Goal: Task Accomplishment & Management: Manage account settings

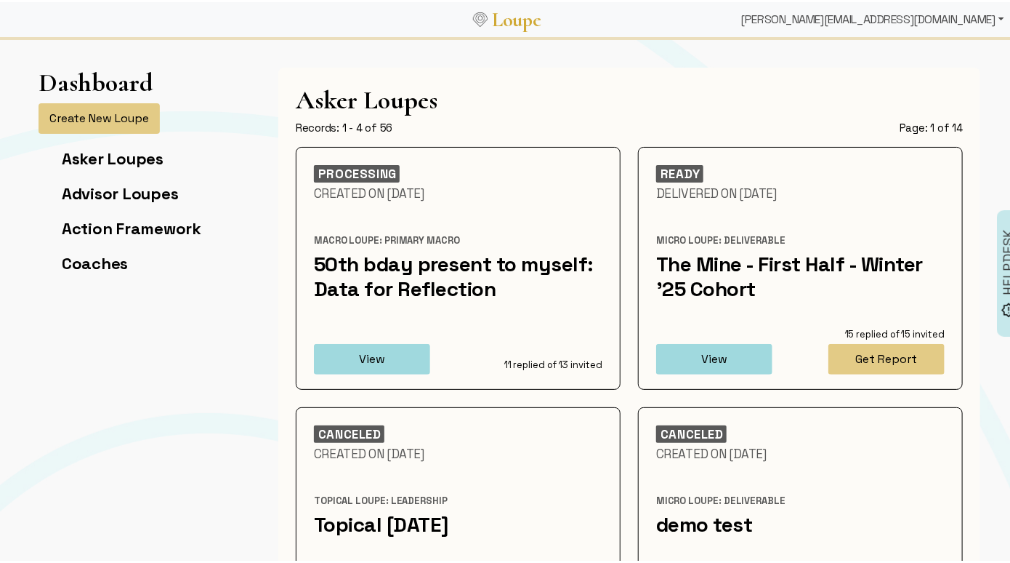
click at [878, 18] on div "[PERSON_NAME][EMAIL_ADDRESS][DOMAIN_NAME]" at bounding box center [873, 17] width 275 height 29
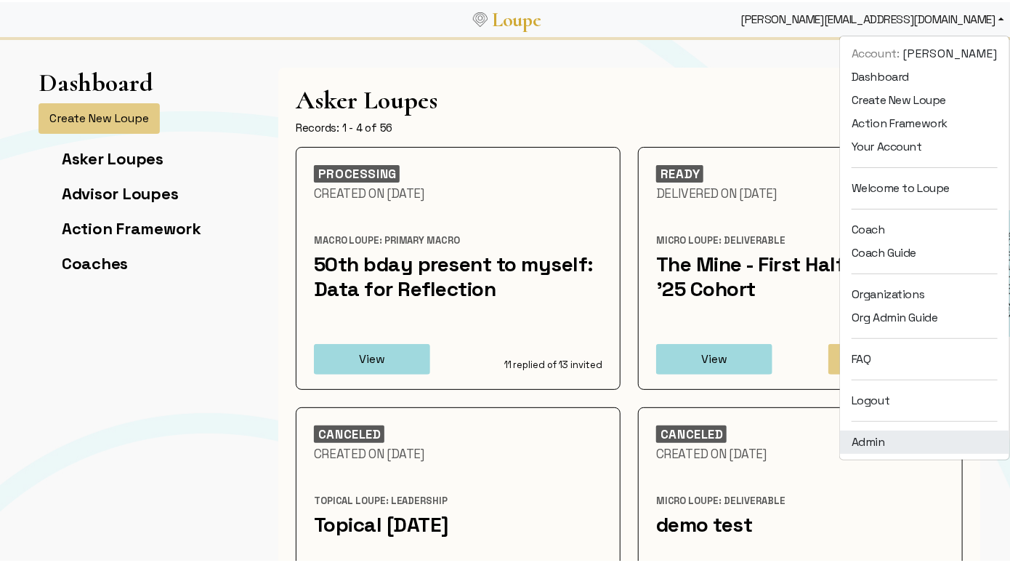
click at [877, 435] on link "Admin" at bounding box center [924, 439] width 169 height 23
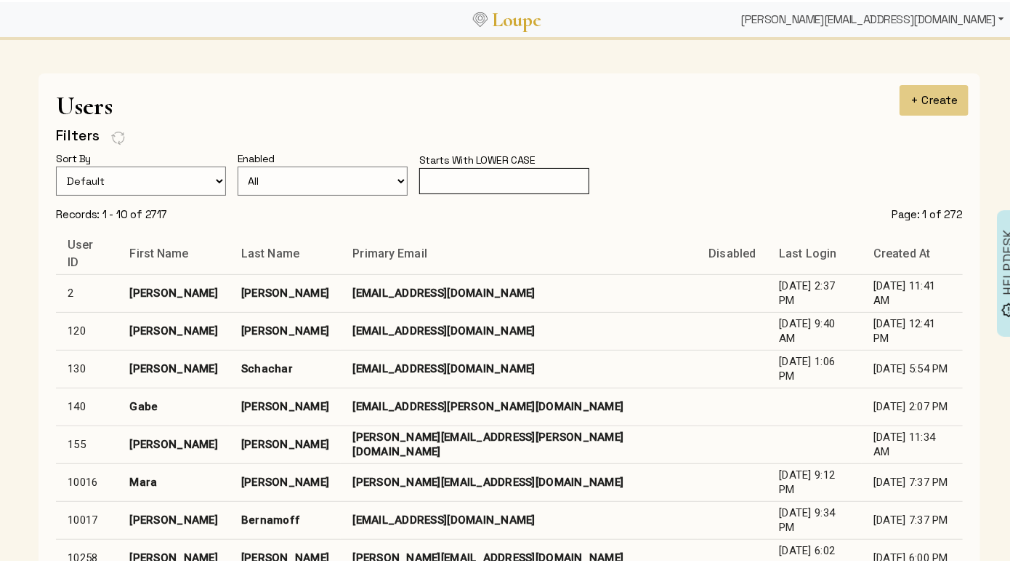
click at [896, 21] on div "[PERSON_NAME][EMAIL_ADDRESS][DOMAIN_NAME]" at bounding box center [873, 17] width 275 height 29
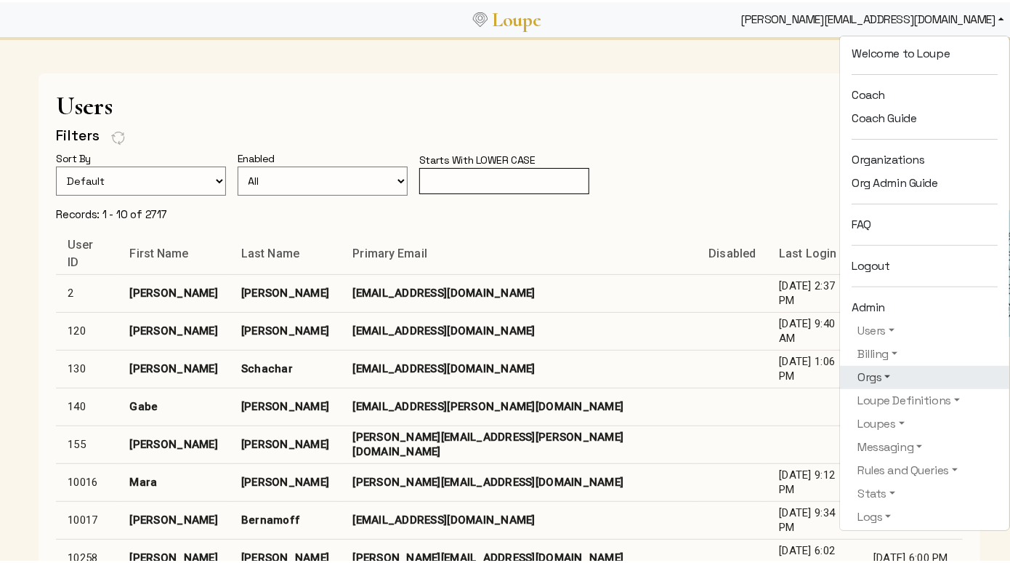
scroll to position [137, 0]
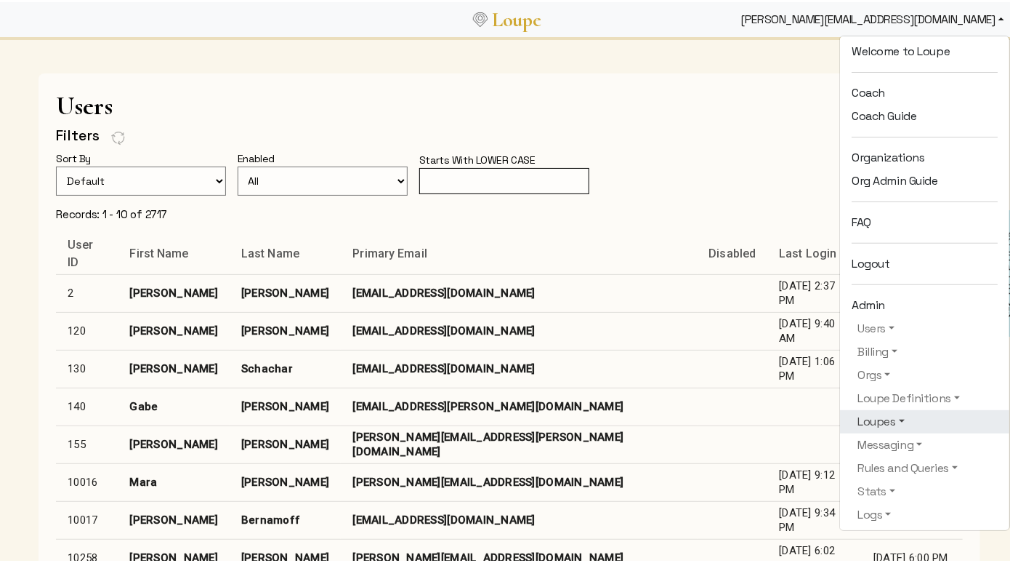
click at [869, 425] on link "Loupes" at bounding box center [925, 419] width 146 height 17
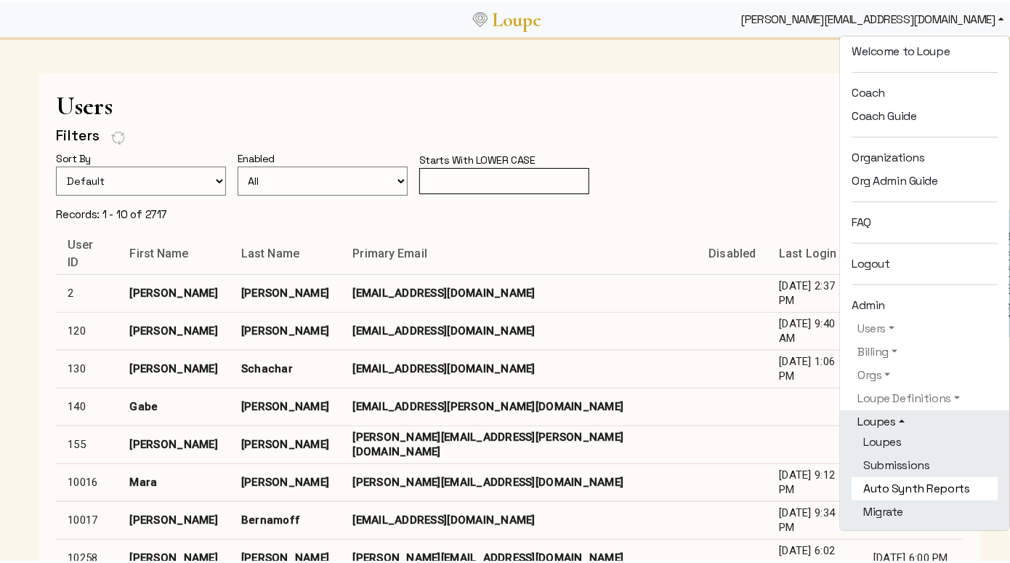
click at [887, 480] on link "Auto Synth Reports" at bounding box center [925, 486] width 146 height 23
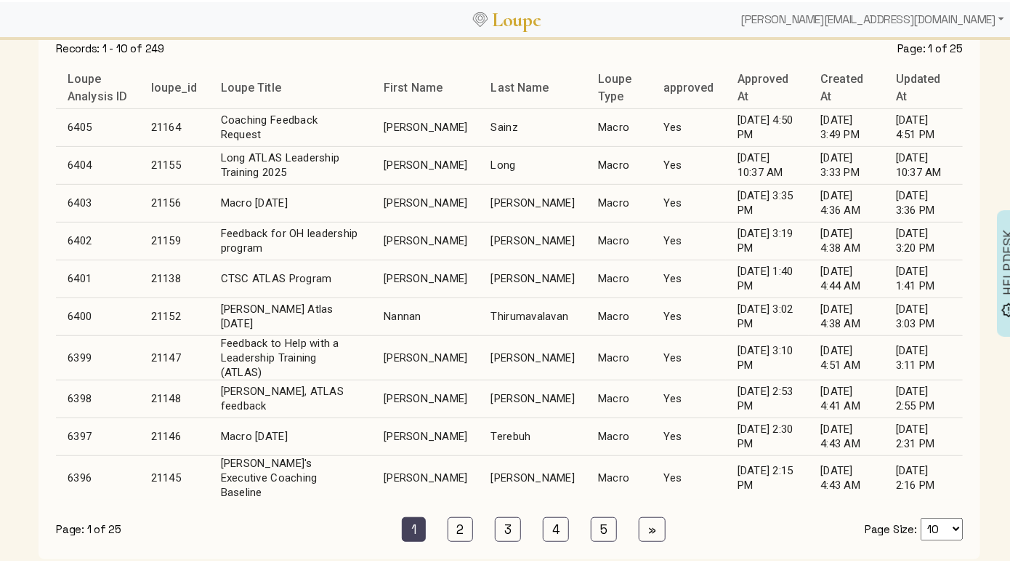
scroll to position [193, 0]
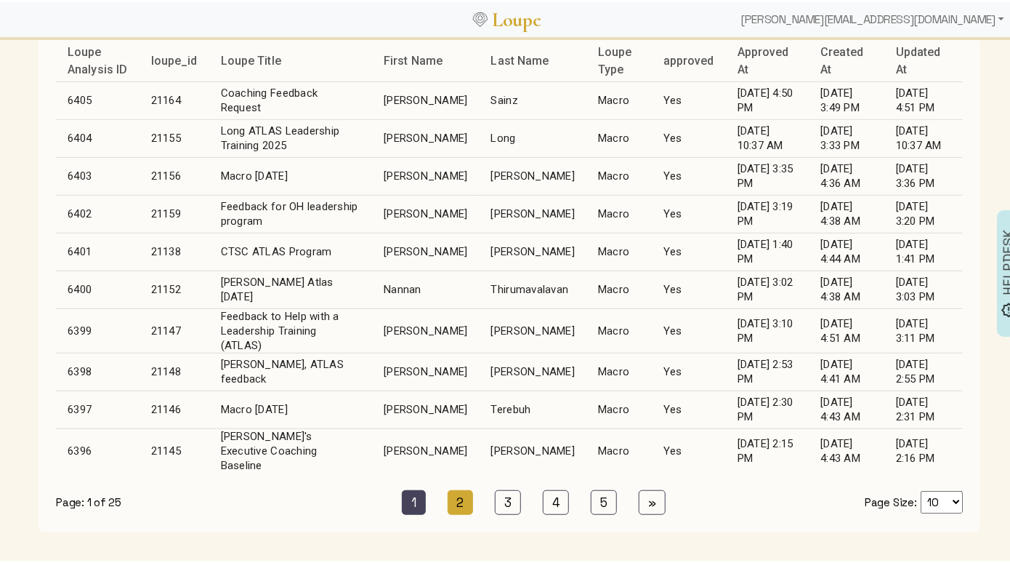
click at [463, 507] on link "2 (current)" at bounding box center [461, 500] width 26 height 25
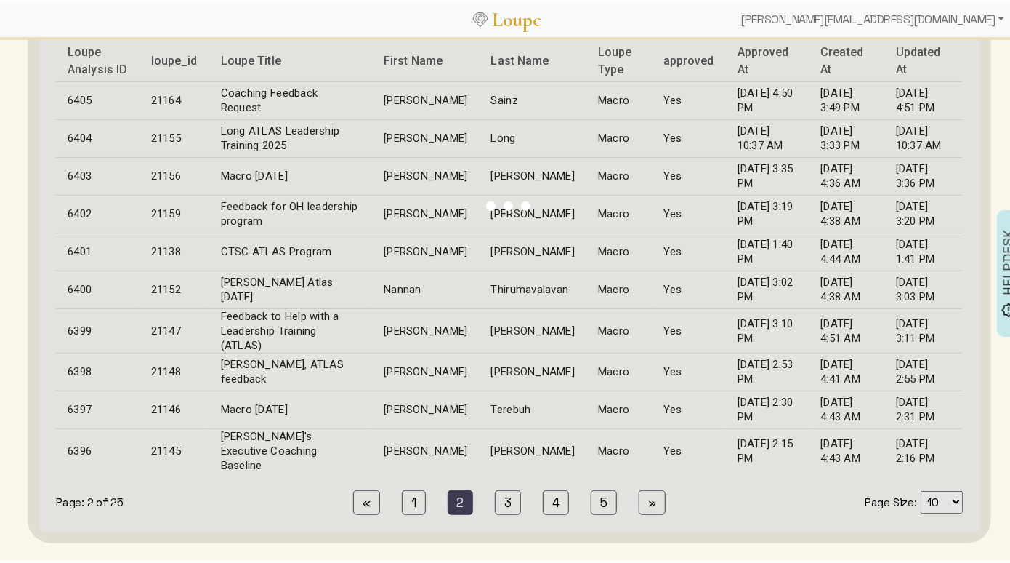
scroll to position [196, 0]
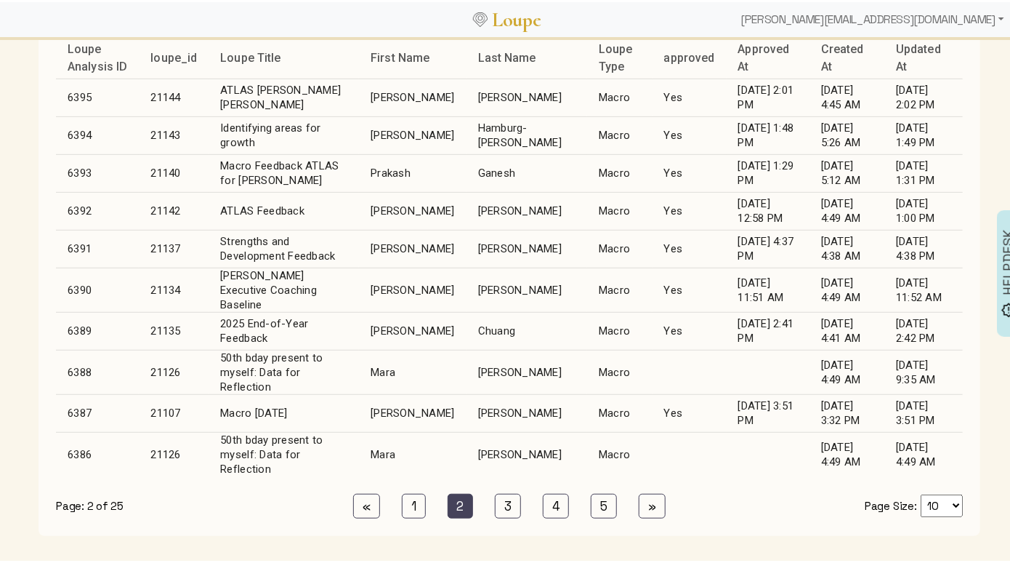
click at [467, 363] on td "[PERSON_NAME]" at bounding box center [527, 369] width 121 height 44
